Goal: Task Accomplishment & Management: Manage account settings

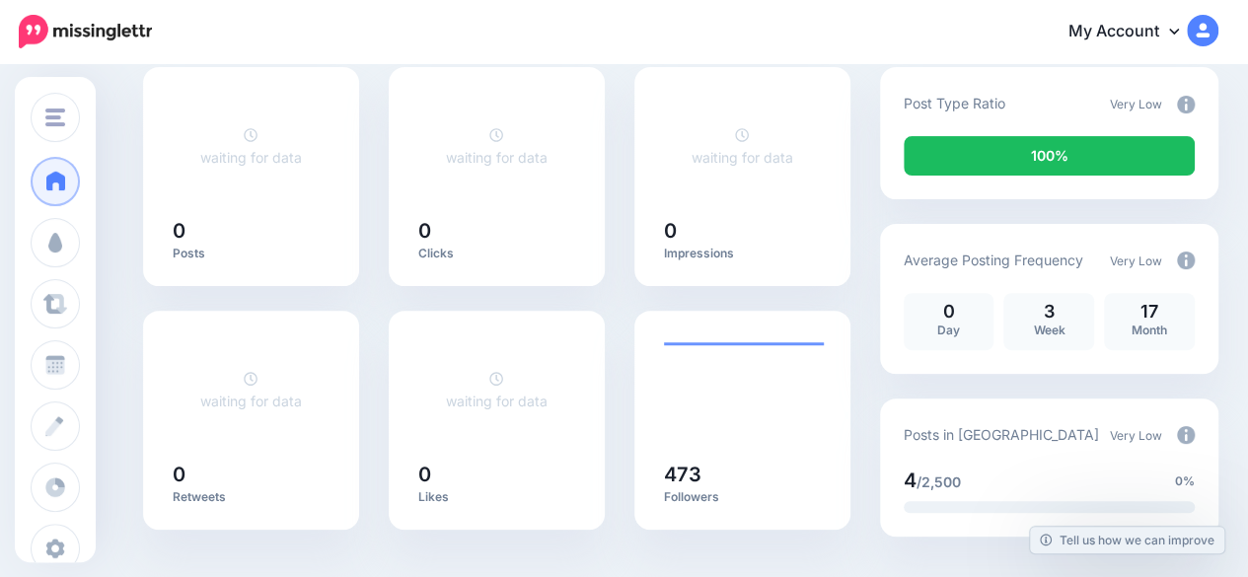
scroll to position [180, 0]
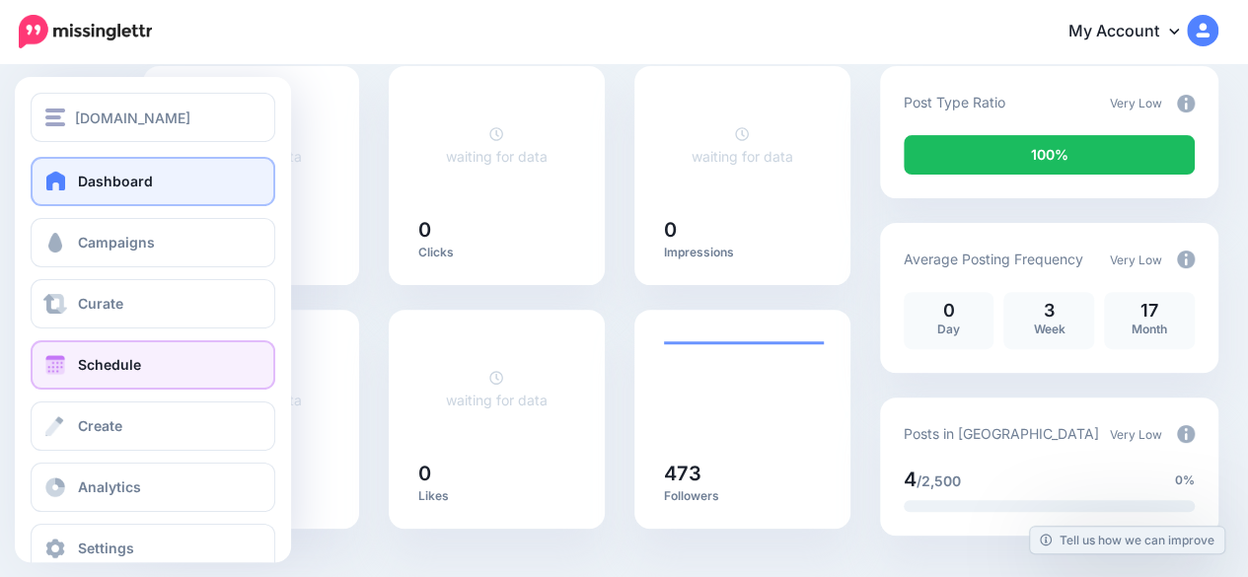
click at [75, 383] on link "Schedule" at bounding box center [153, 364] width 245 height 49
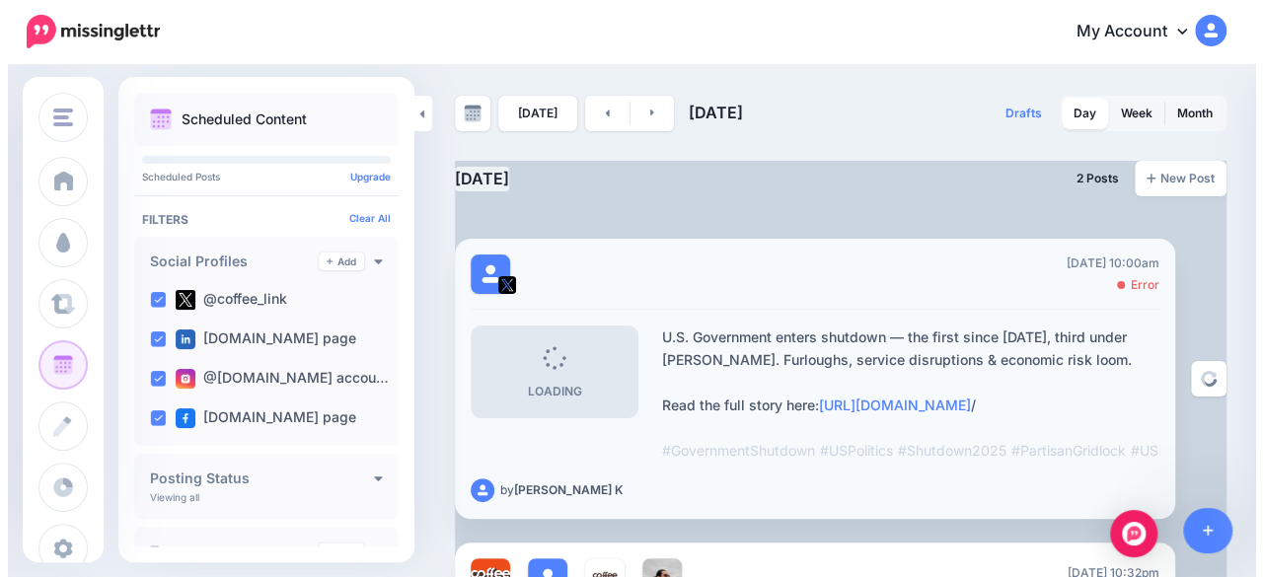
scroll to position [406, 0]
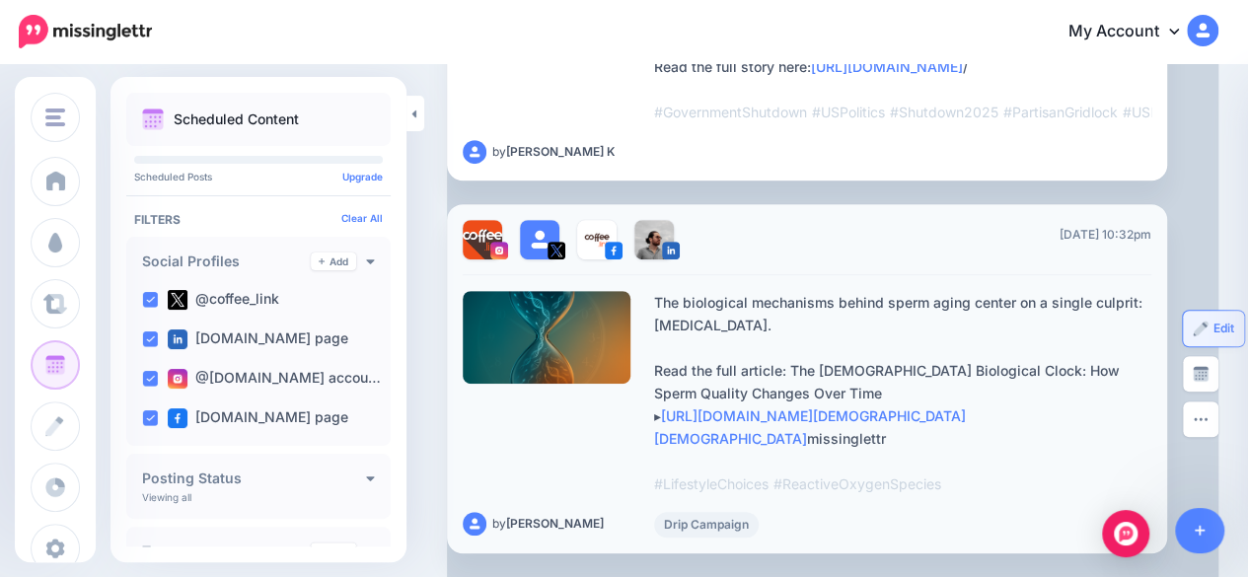
click at [1202, 317] on link "Edit" at bounding box center [1213, 329] width 61 height 36
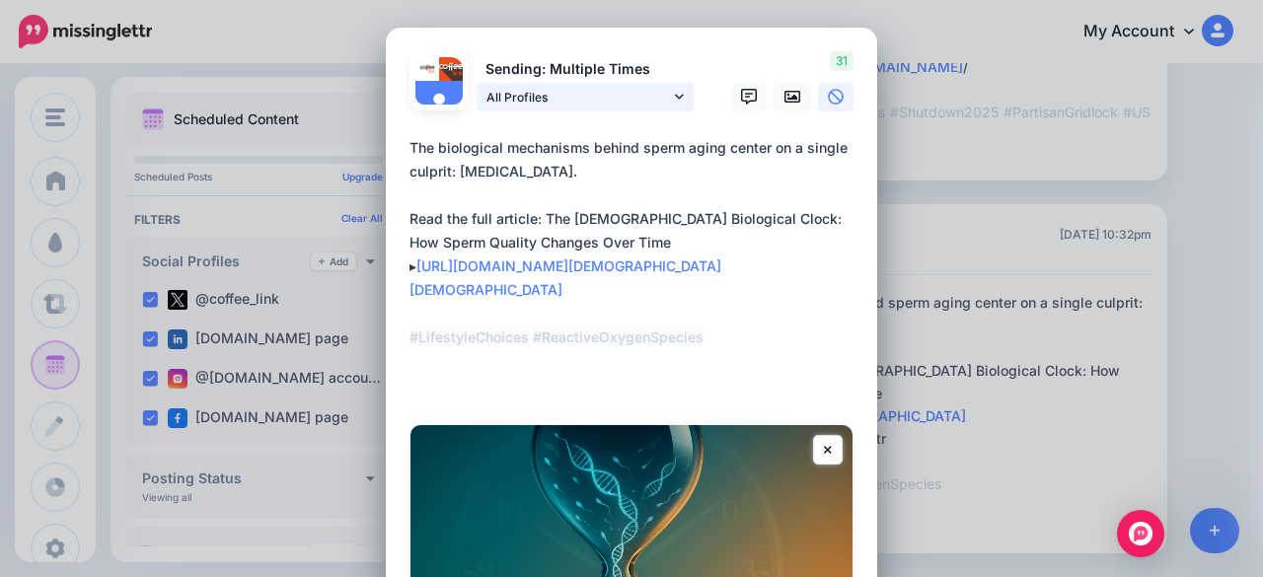
click at [675, 96] on icon at bounding box center [679, 97] width 9 height 14
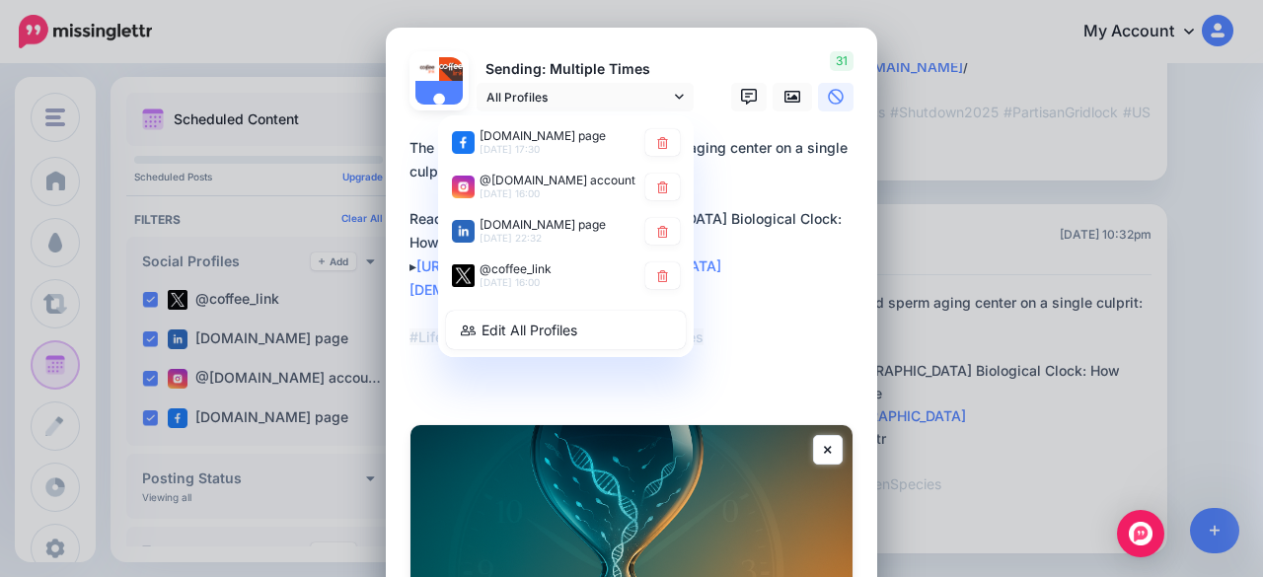
click at [741, 183] on textarea "**********" at bounding box center [636, 266] width 454 height 260
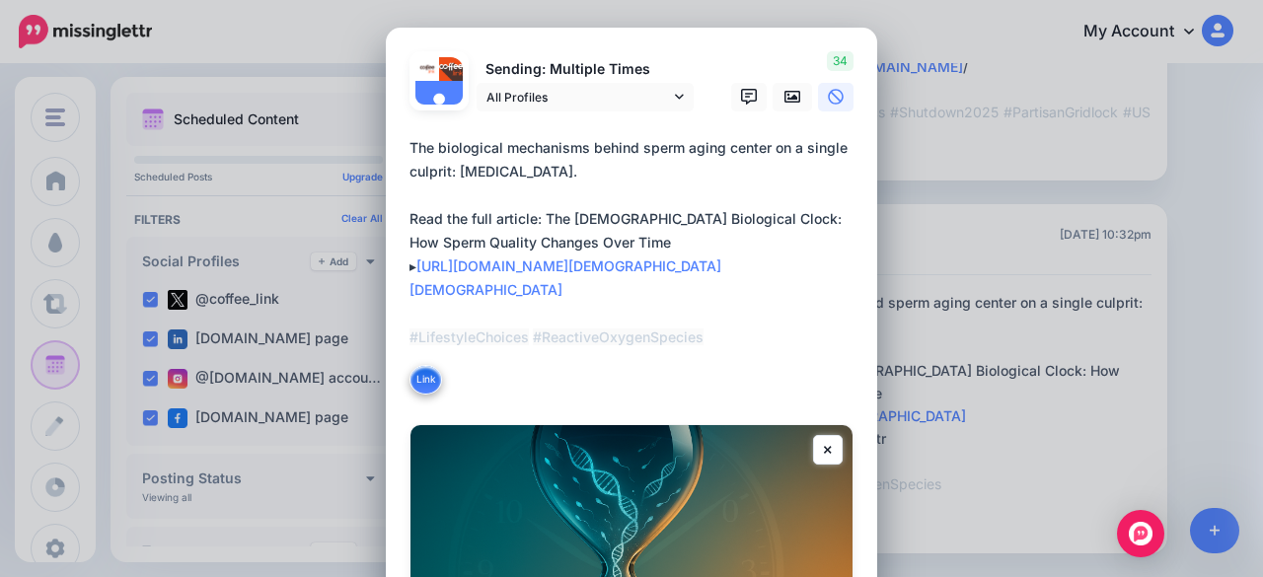
click at [1012, 133] on div "Edit Post Loading Sending: Multiple Times coffee.link page" at bounding box center [631, 288] width 1263 height 577
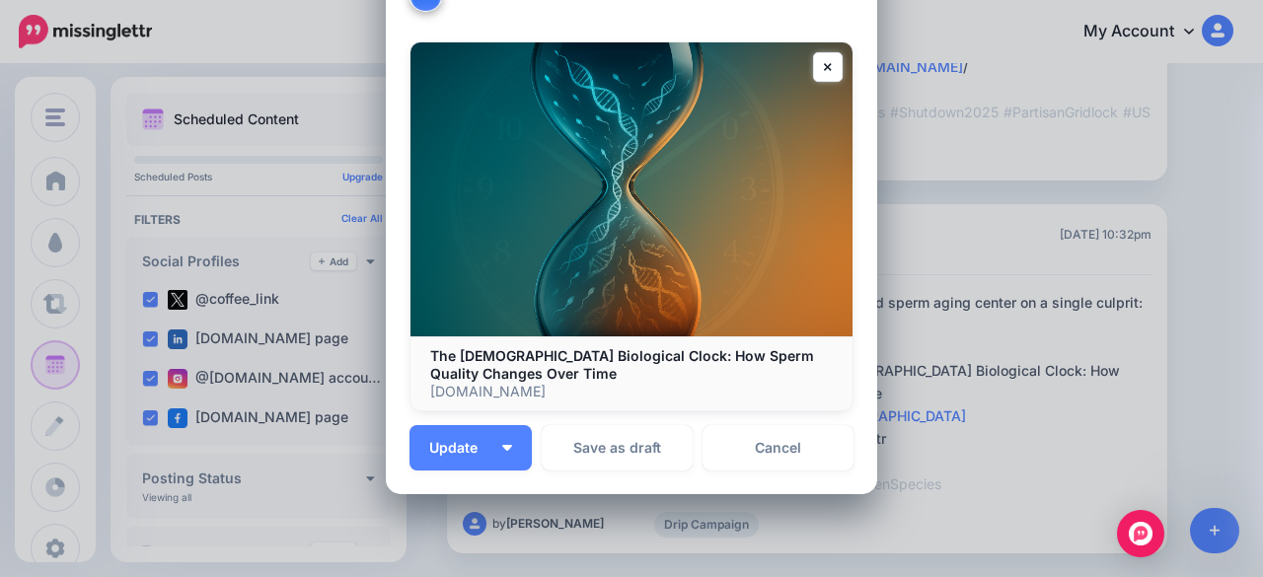
scroll to position [513, 0]
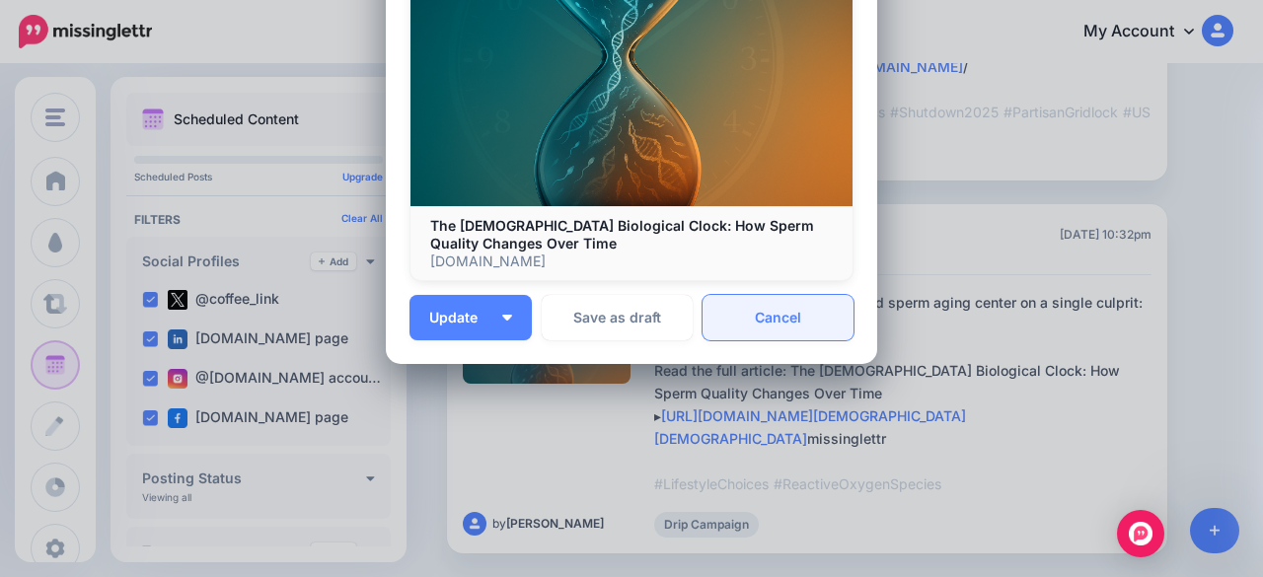
click at [755, 327] on link "Cancel" at bounding box center [777, 317] width 151 height 45
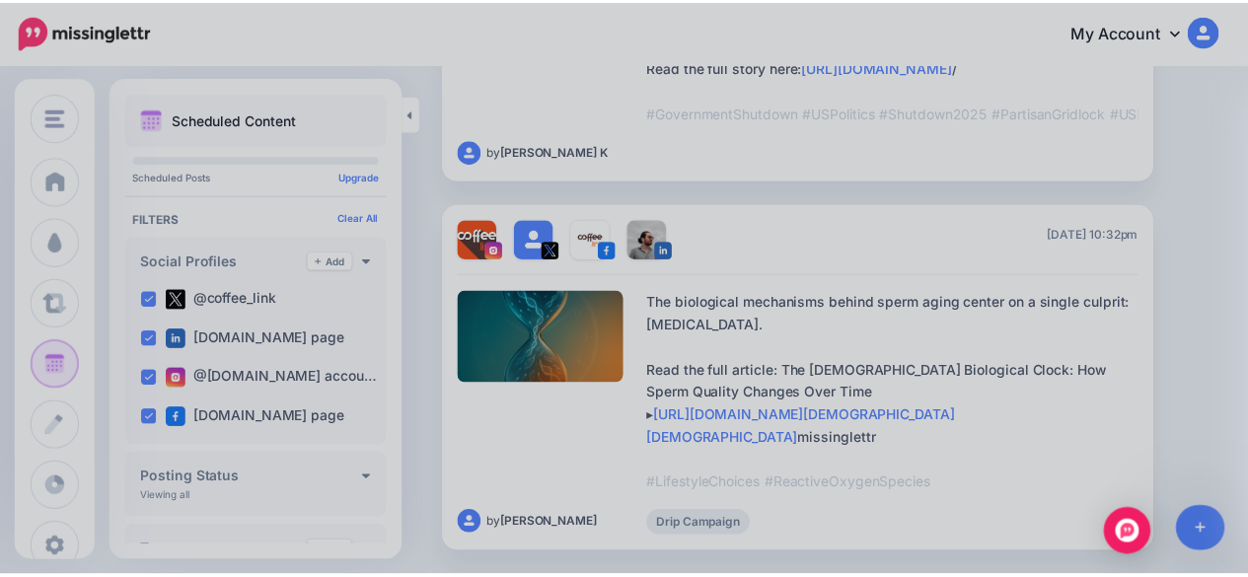
scroll to position [0, 0]
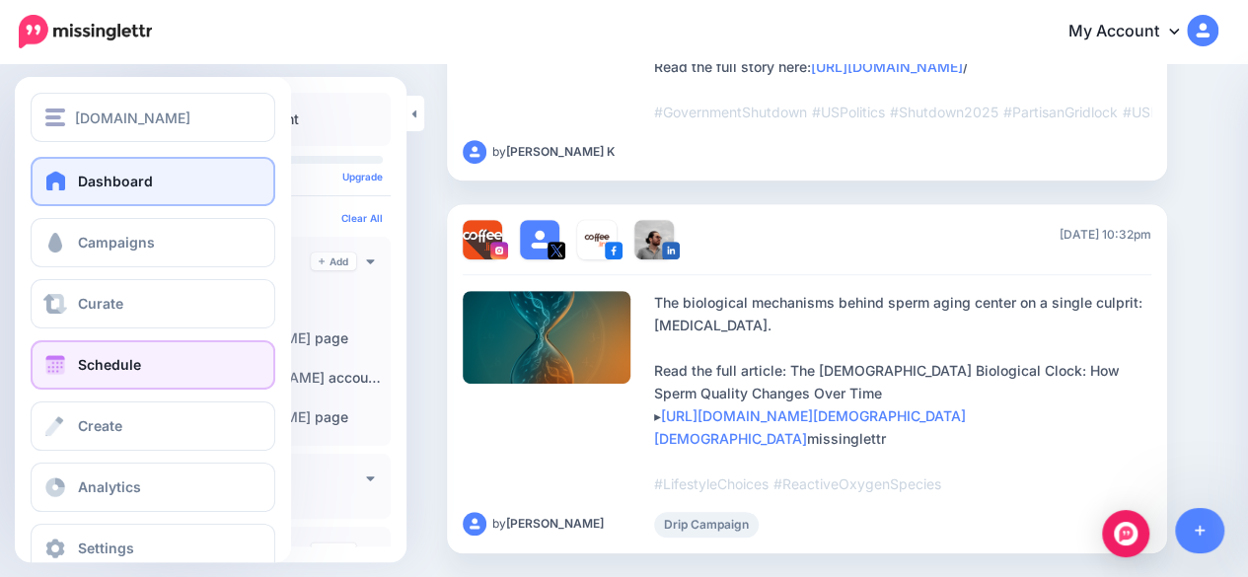
click at [74, 196] on link "Dashboard" at bounding box center [153, 181] width 245 height 49
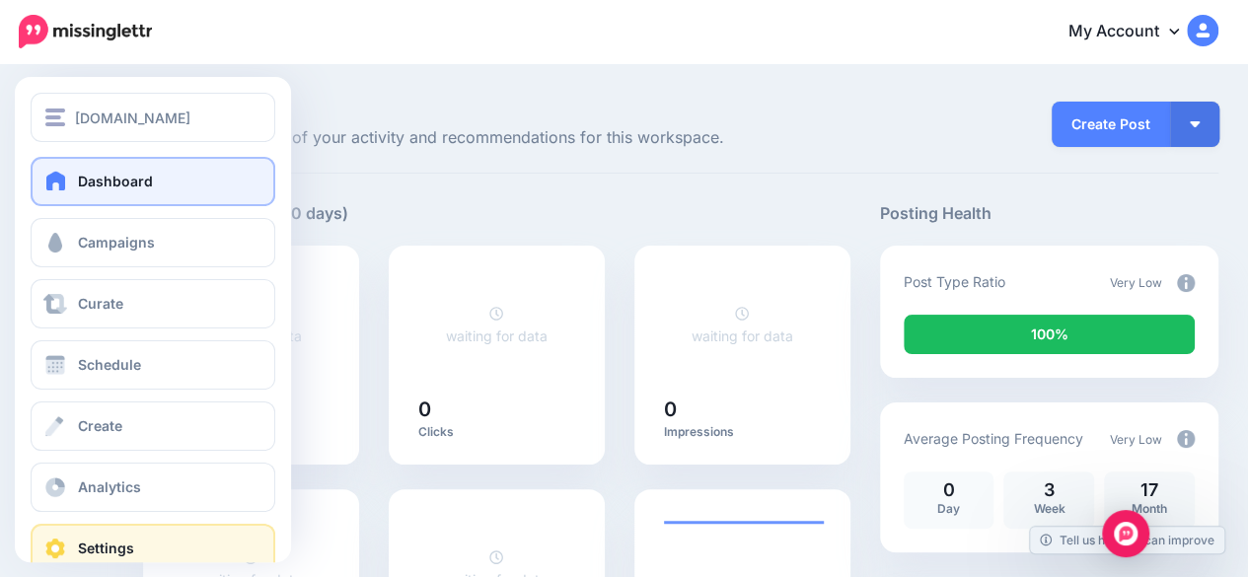
click at [102, 542] on span "Settings" at bounding box center [106, 548] width 56 height 17
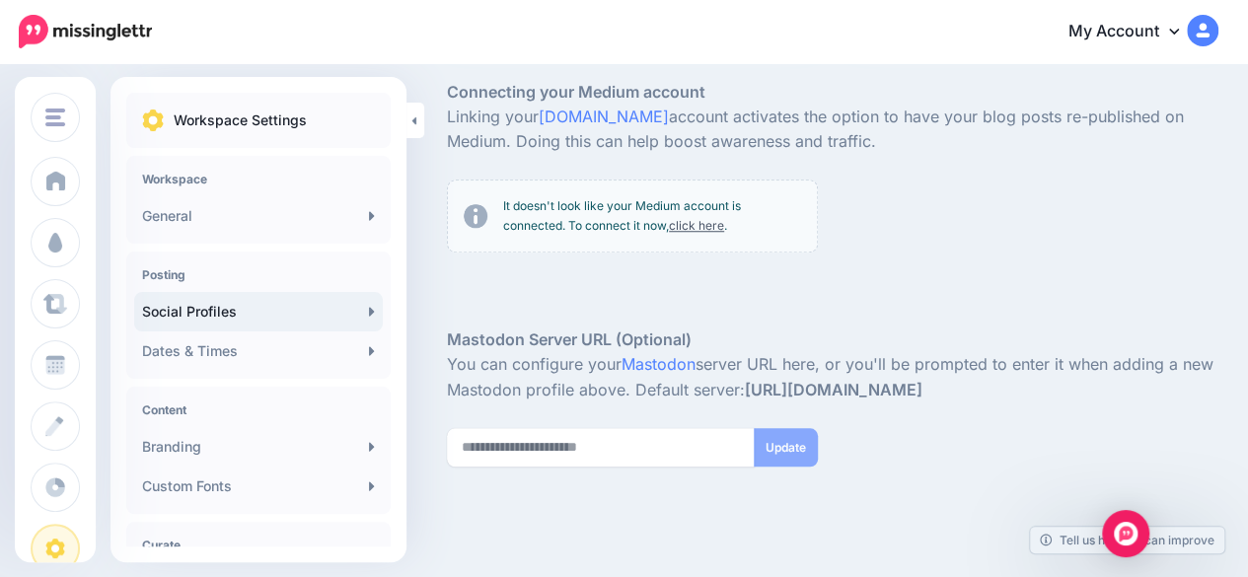
scroll to position [756, 0]
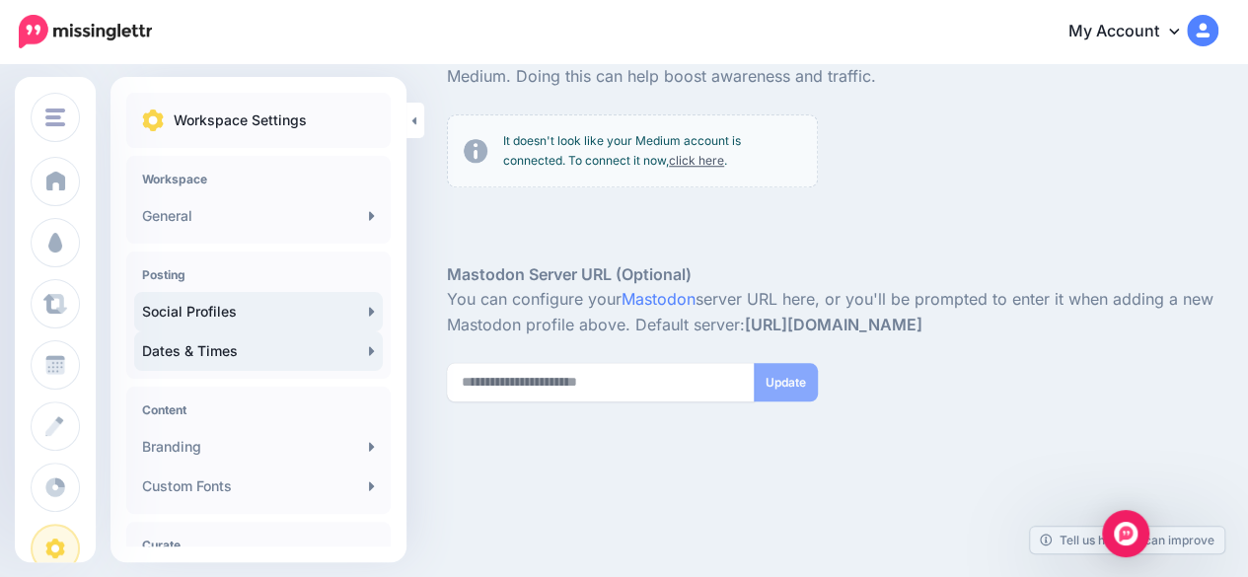
click at [239, 356] on link "Dates & Times" at bounding box center [258, 351] width 249 height 39
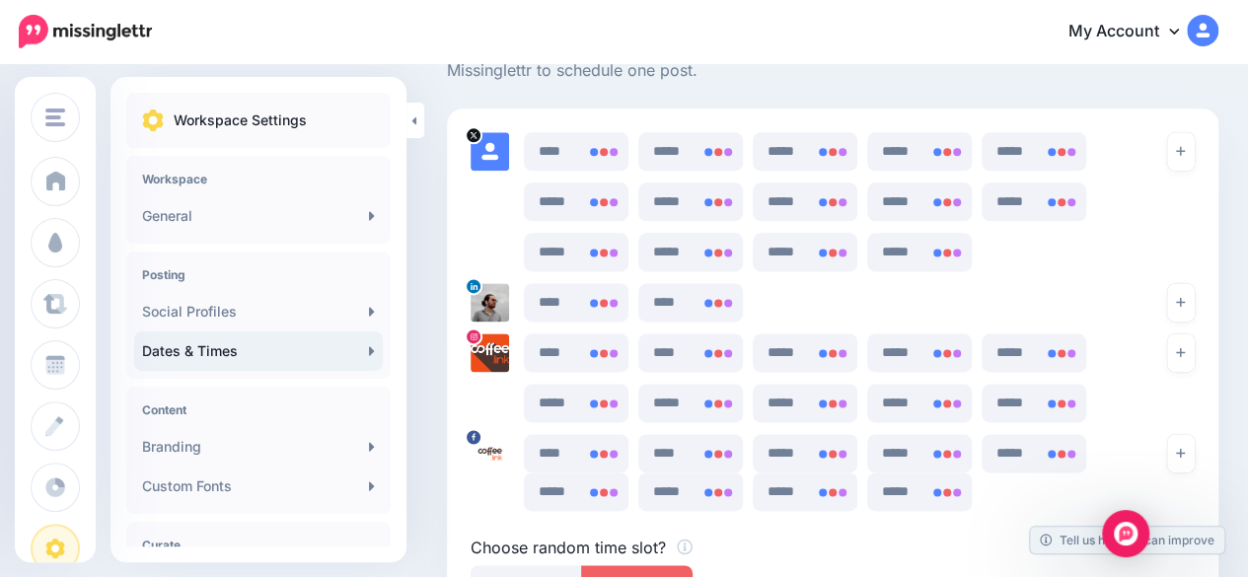
scroll to position [1169, 0]
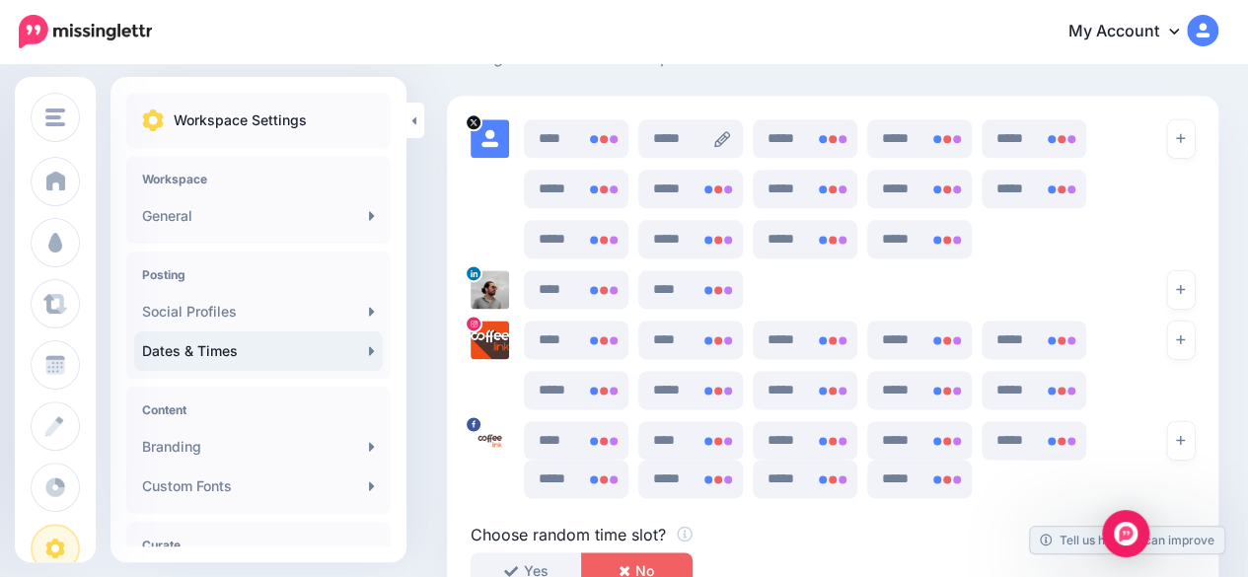
click at [726, 140] on icon at bounding box center [722, 139] width 16 height 16
type input "*****"
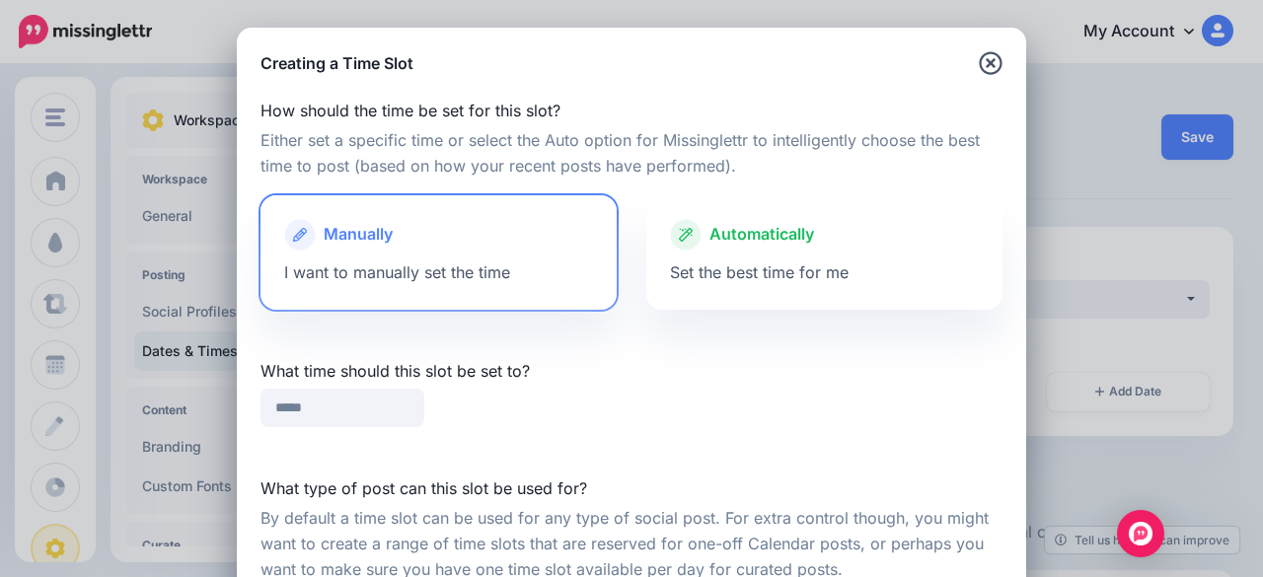
scroll to position [242, 0]
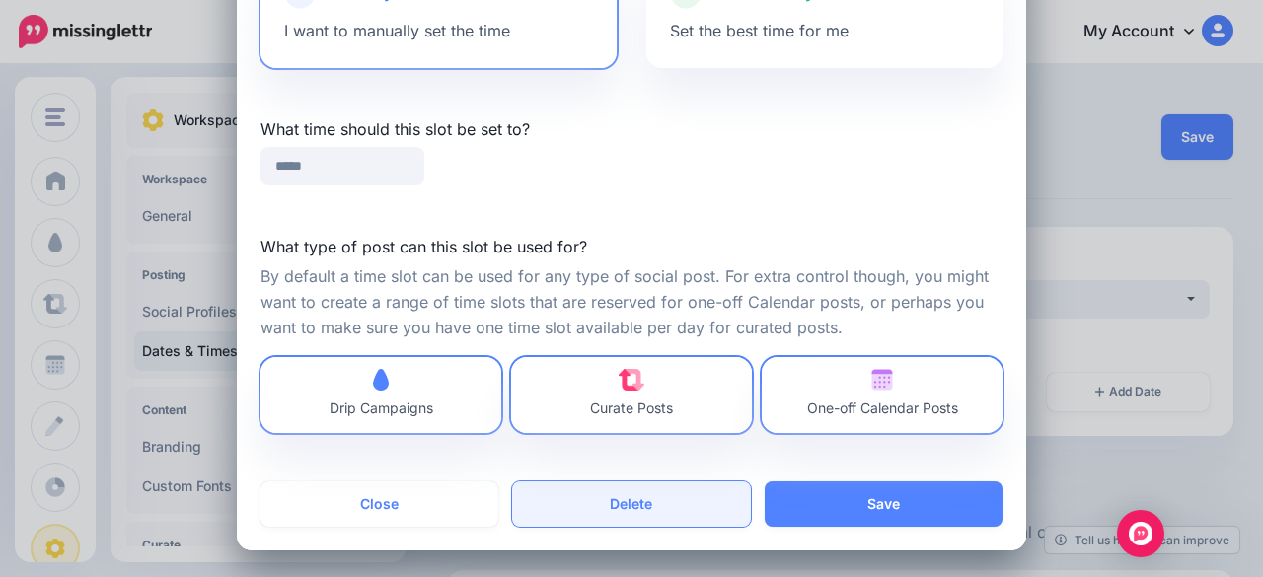
click at [631, 513] on button "Delete" at bounding box center [631, 503] width 238 height 45
